Goal: Transaction & Acquisition: Subscribe to service/newsletter

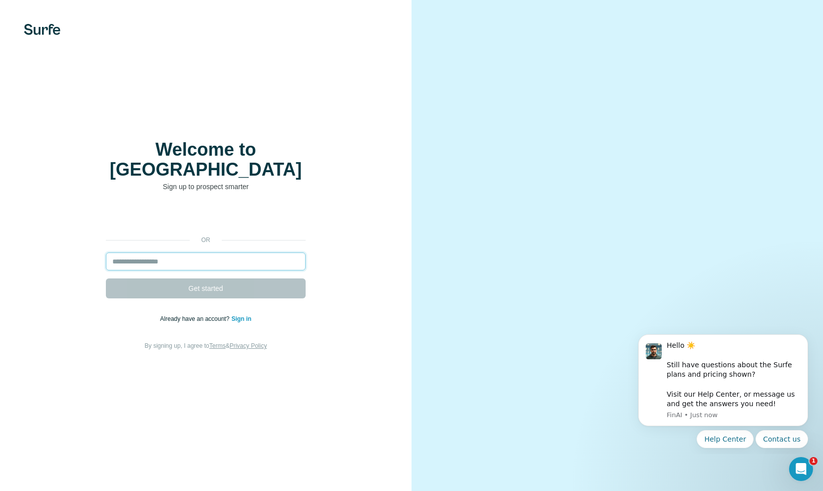
click at [202, 253] on input "email" at bounding box center [206, 262] width 200 height 18
type input "**********"
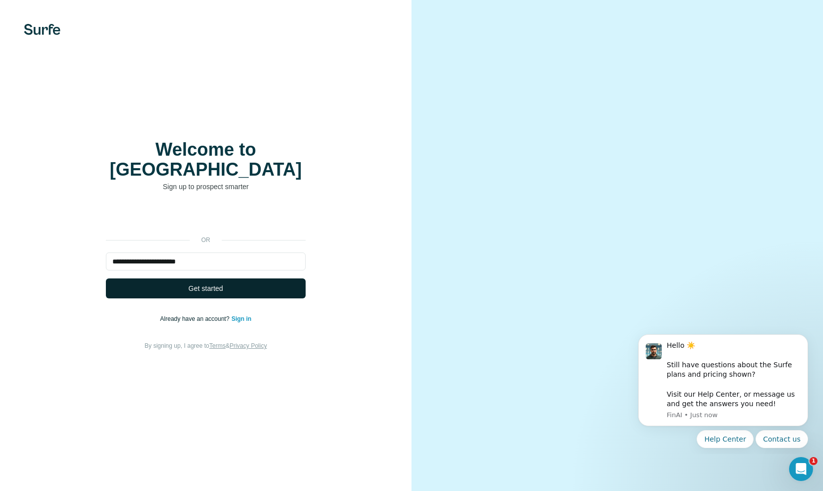
click at [207, 285] on button "Get started" at bounding box center [206, 289] width 200 height 20
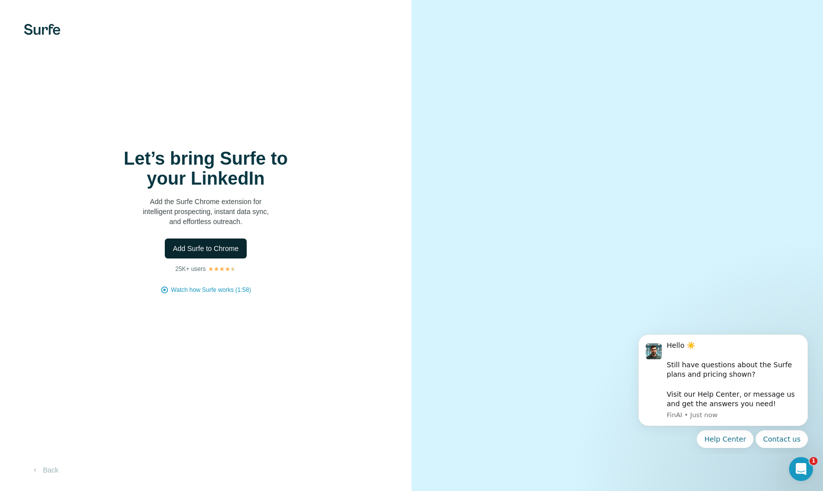
click at [211, 251] on span "Add Surfe to Chrome" at bounding box center [206, 249] width 66 height 10
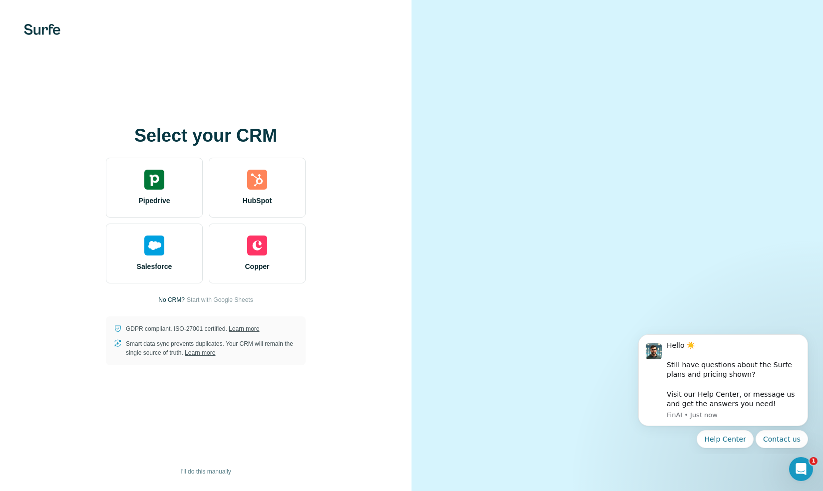
click at [226, 57] on div "Select your CRM Pipedrive HubSpot Salesforce Copper No CRM? Start with Google S…" at bounding box center [205, 245] width 411 height 491
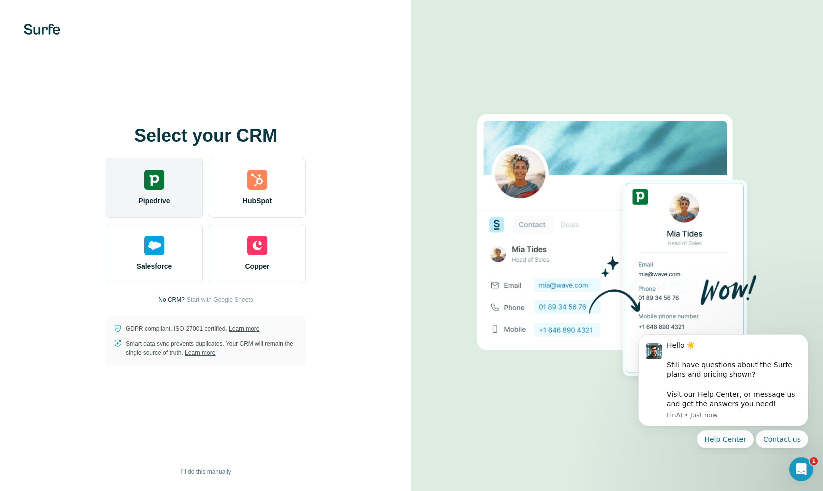
click at [176, 183] on div "Pipedrive" at bounding box center [154, 188] width 97 height 60
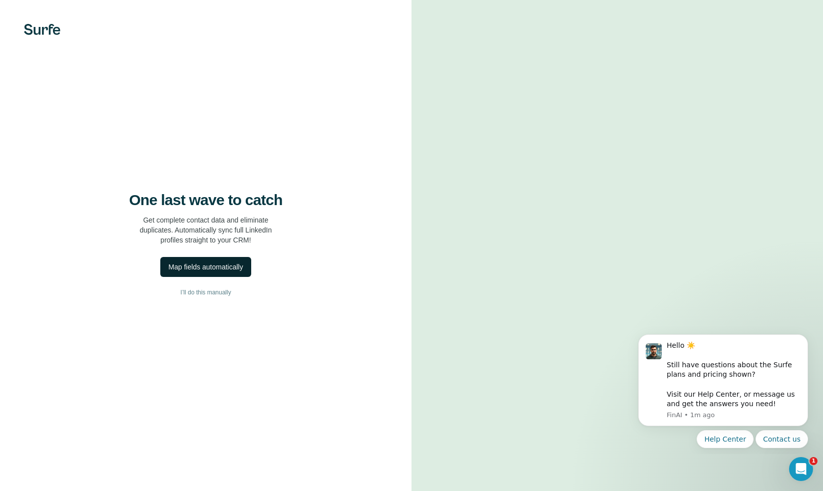
click at [216, 268] on div "Map fields automatically" at bounding box center [205, 267] width 74 height 10
